Goal: Find specific page/section: Find specific page/section

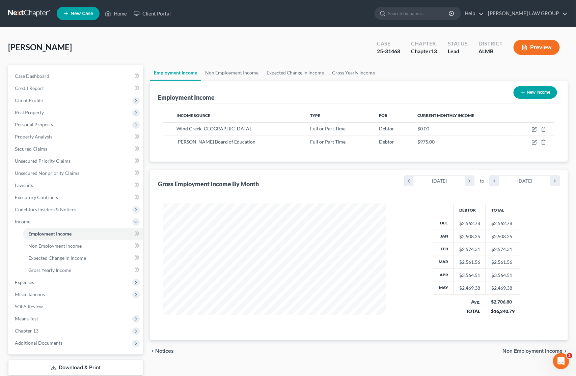
scroll to position [121, 236]
click at [118, 12] on link "Home" at bounding box center [116, 13] width 29 height 12
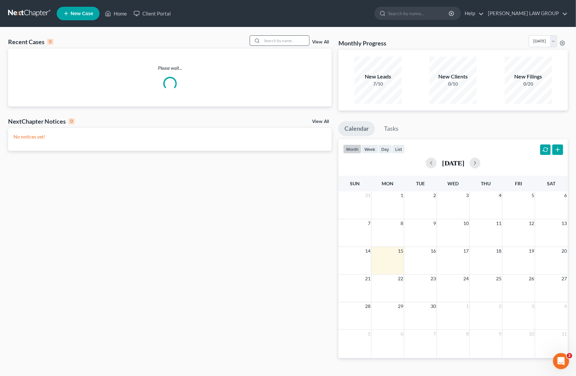
click at [281, 40] on input "search" at bounding box center [285, 41] width 47 height 10
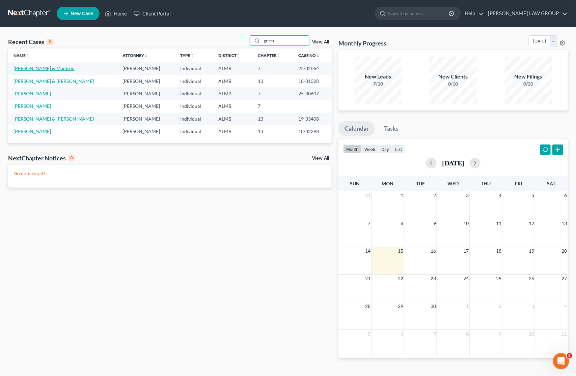
type input "green"
click at [58, 69] on link "[PERSON_NAME] & Madison" at bounding box center [43, 68] width 61 height 6
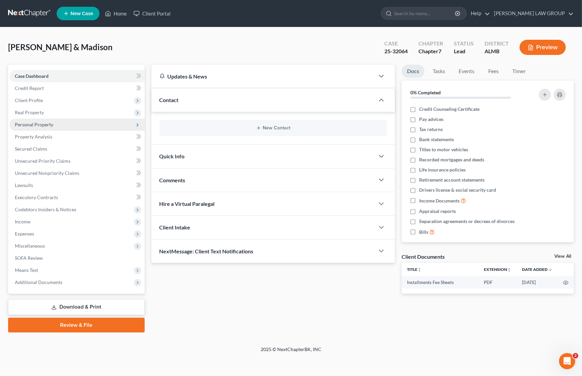
click at [36, 124] on span "Personal Property" at bounding box center [34, 125] width 38 height 6
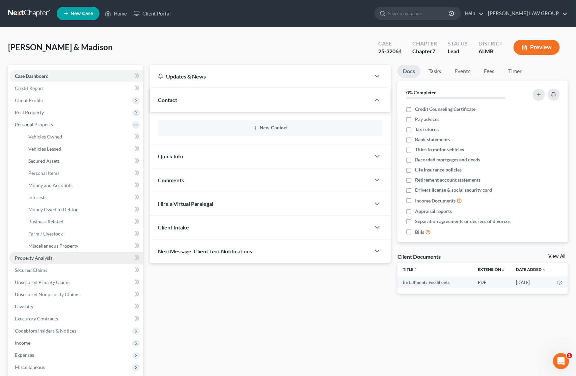
click at [38, 255] on span "Property Analysis" at bounding box center [33, 258] width 37 height 6
